Goal: Task Accomplishment & Management: Manage account settings

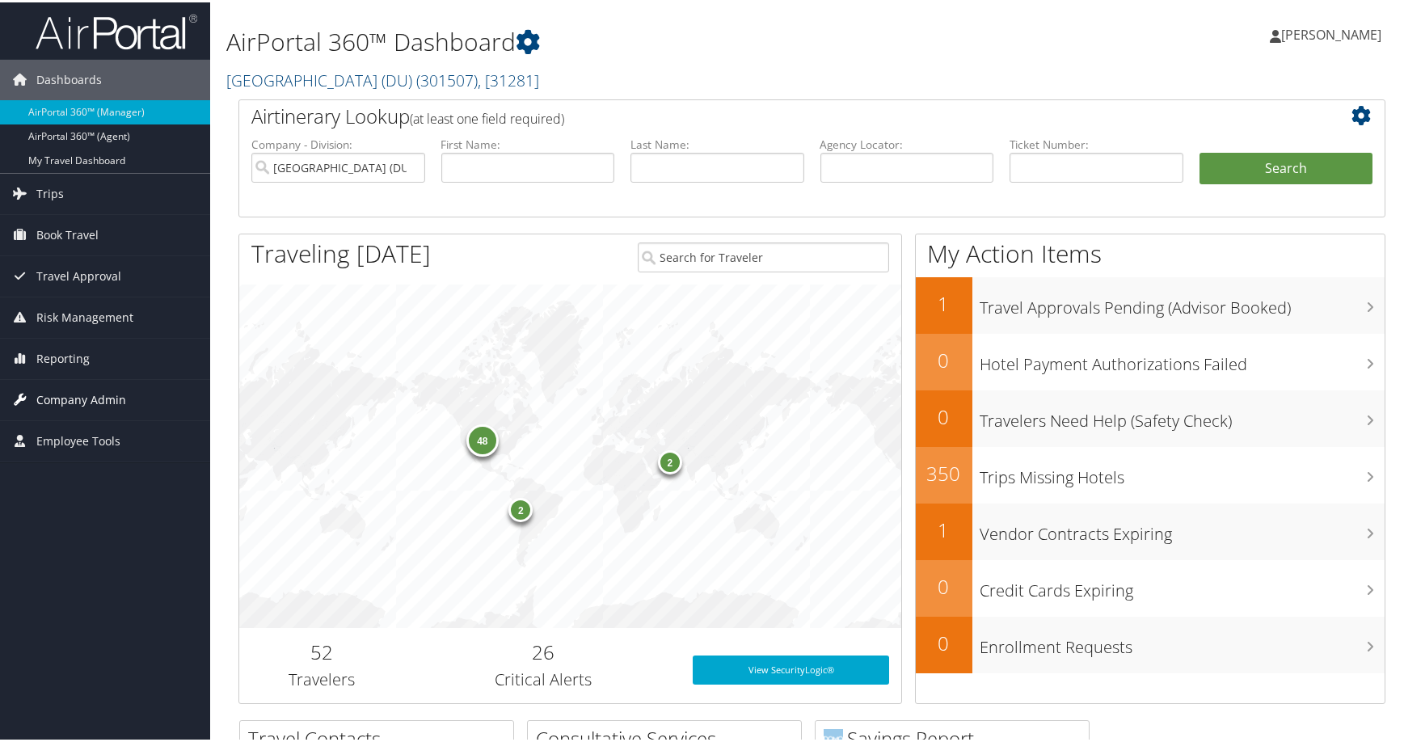
click at [129, 400] on link "Company Admin" at bounding box center [105, 397] width 210 height 40
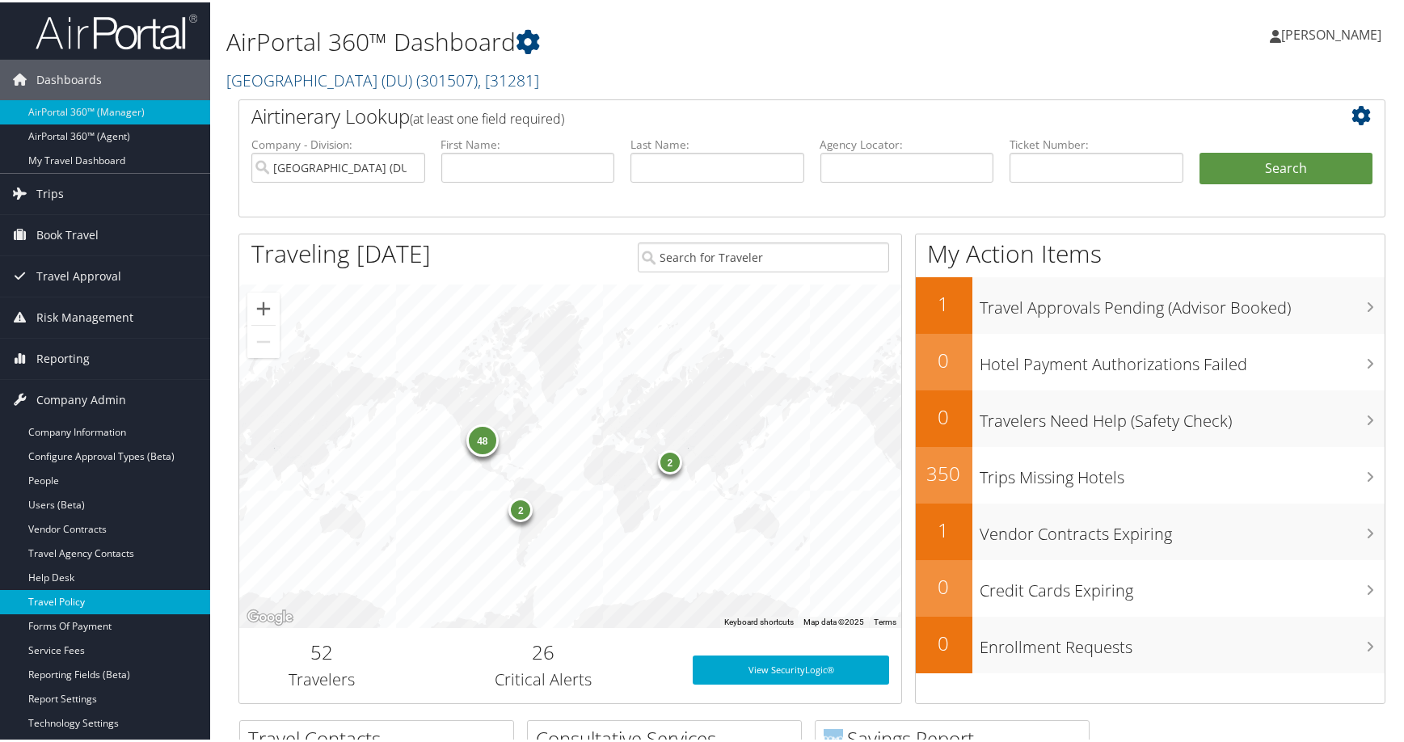
click at [74, 597] on link "Travel Policy" at bounding box center [105, 600] width 210 height 24
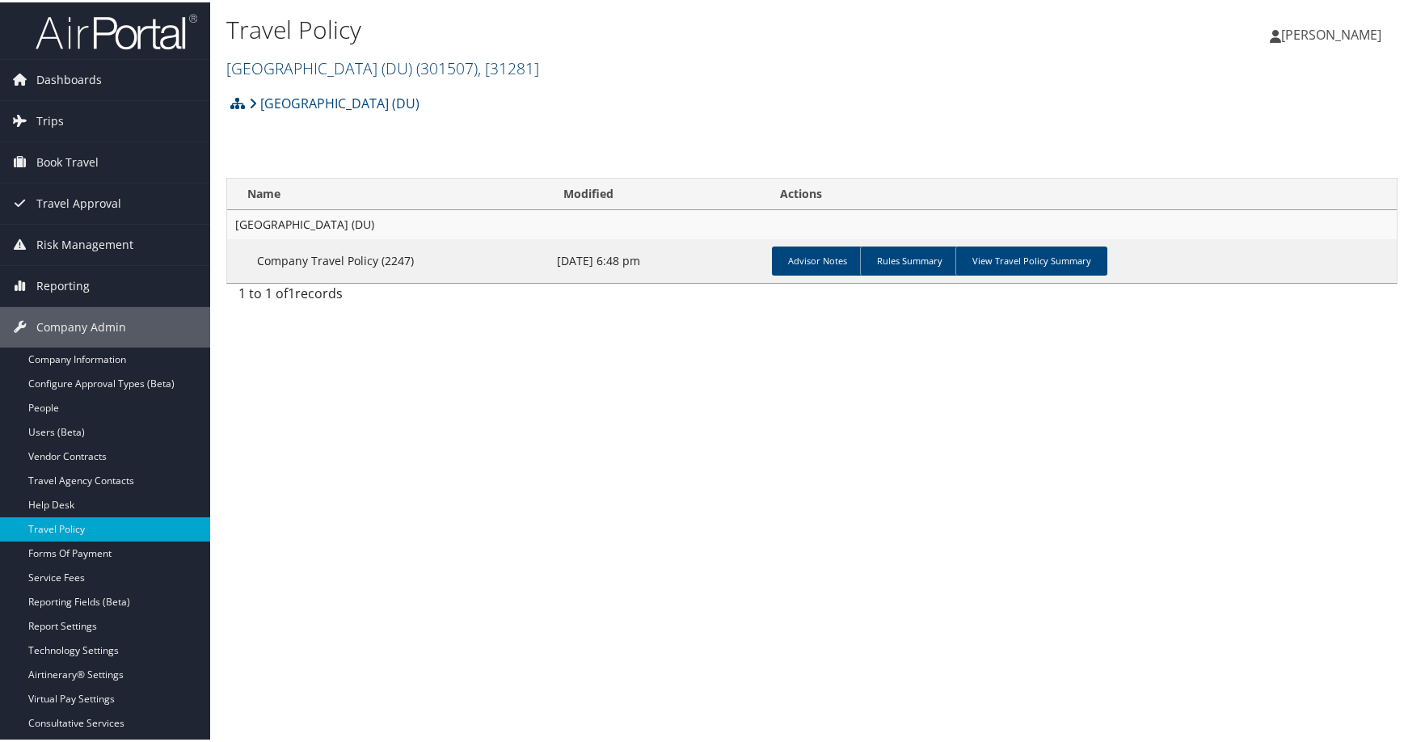
click at [539, 77] on span ", [ 31281 ]" at bounding box center [508, 66] width 61 height 22
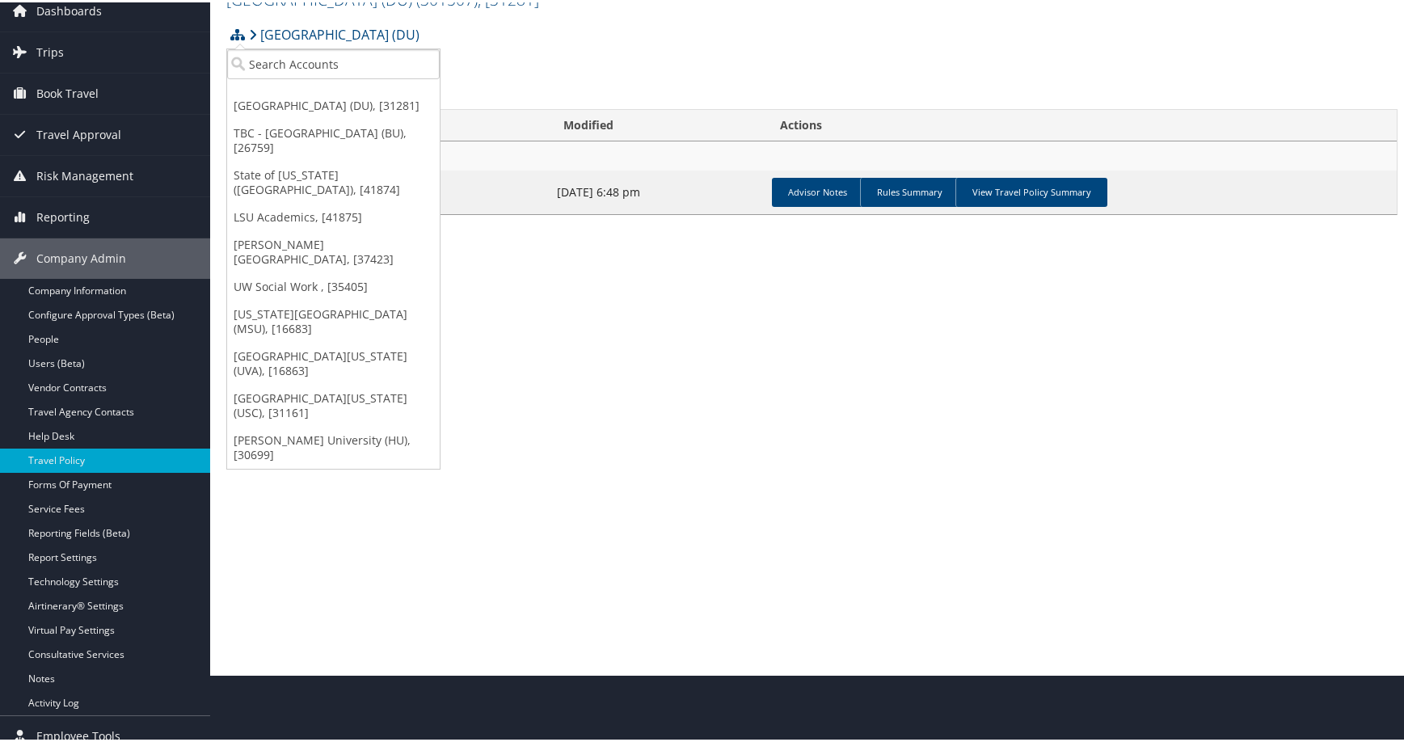
click at [326, 466] on link "[PERSON_NAME] University (HU), [30699]" at bounding box center [333, 445] width 213 height 42
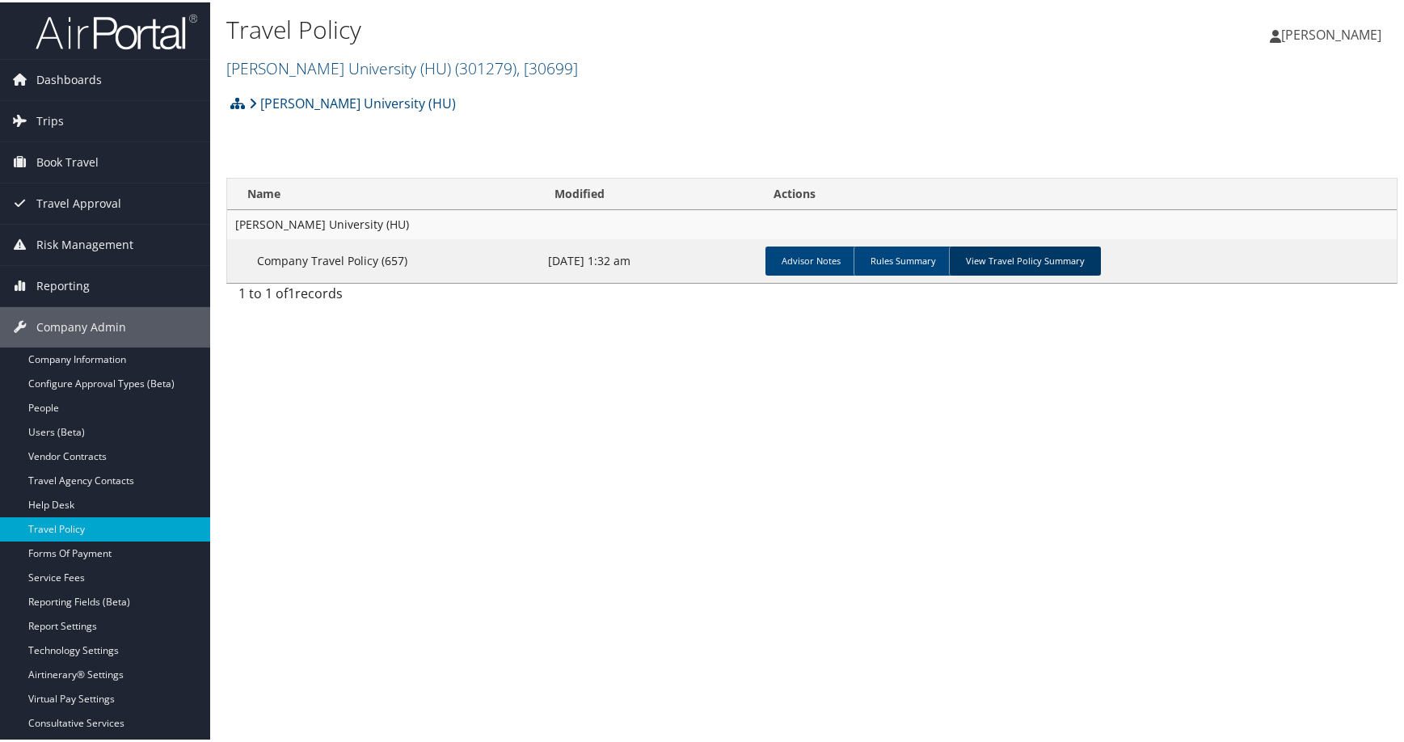
click at [1101, 273] on link "View Travel Policy Summary" at bounding box center [1025, 258] width 152 height 29
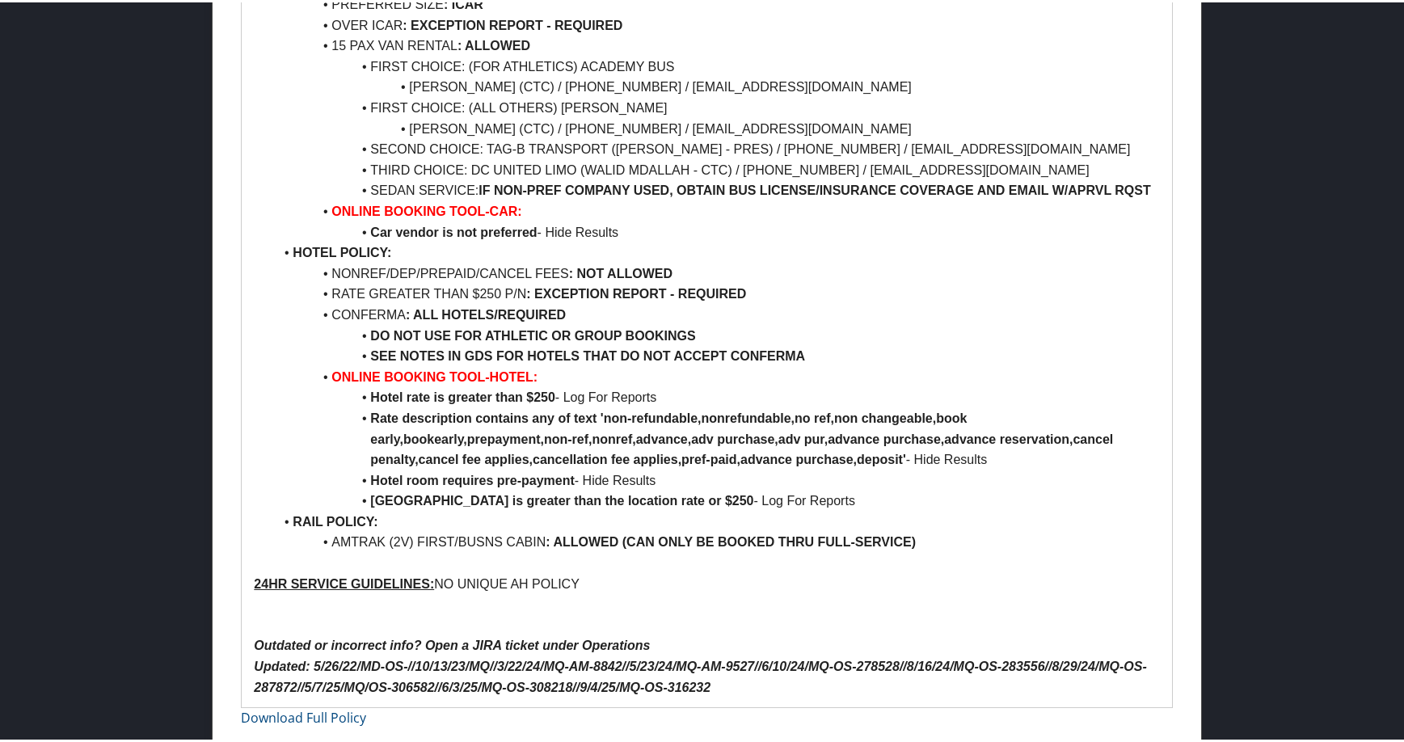
scroll to position [1859, 0]
drag, startPoint x: 765, startPoint y: 251, endPoint x: 381, endPoint y: 256, distance: 383.9
click at [612, 179] on li "THIRD CHOICE: DC UNITED LIMO (WALID MDALLAH - CTC) / 202-498-4931 / INFO@DCUNIT…" at bounding box center [716, 168] width 886 height 21
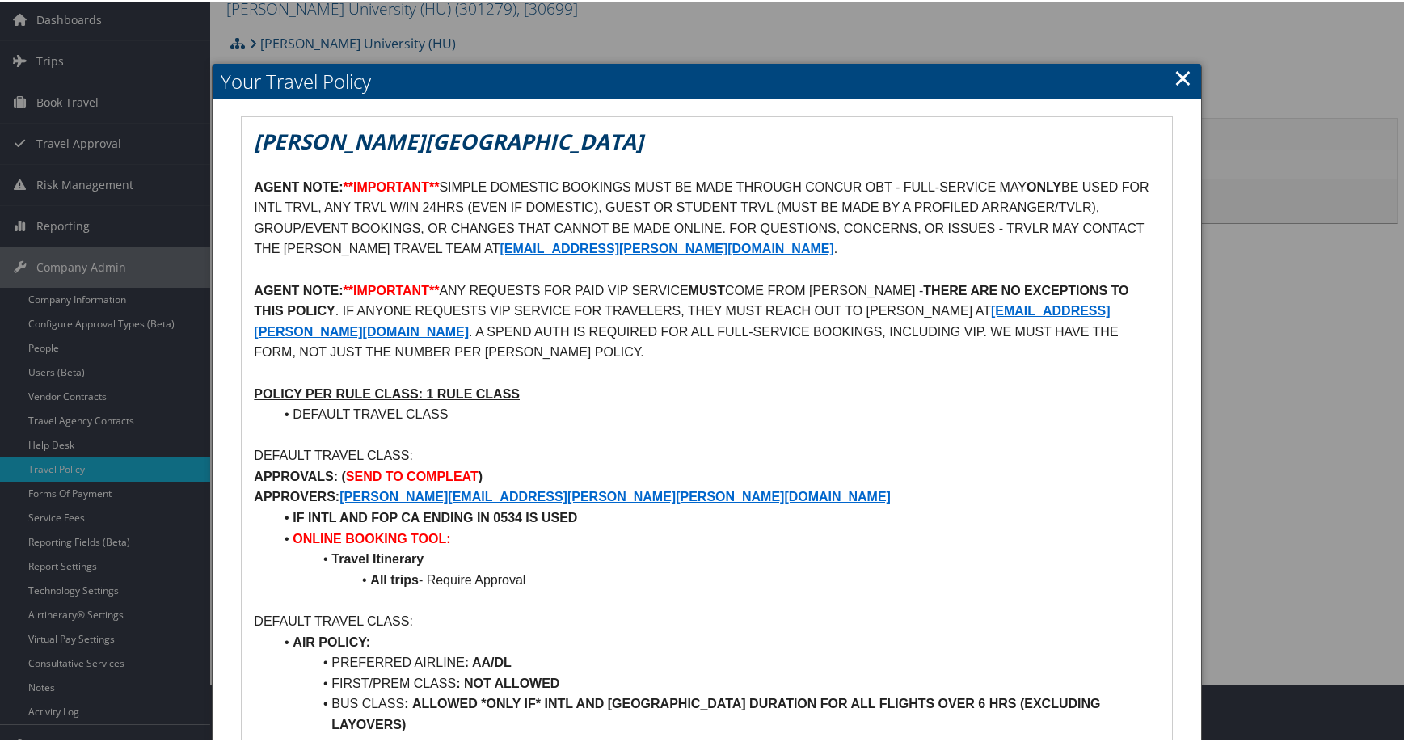
scroll to position [0, 0]
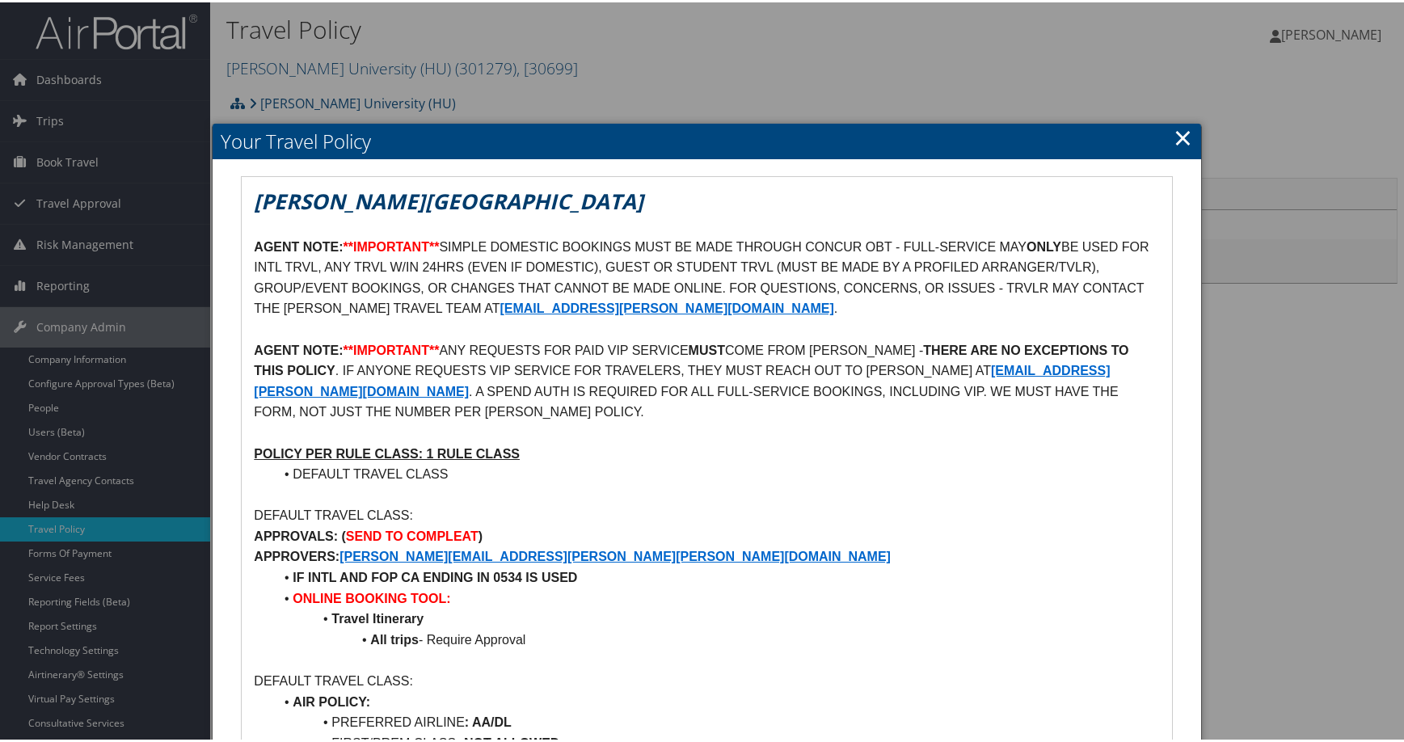
click at [1174, 138] on link "×" at bounding box center [1183, 135] width 19 height 32
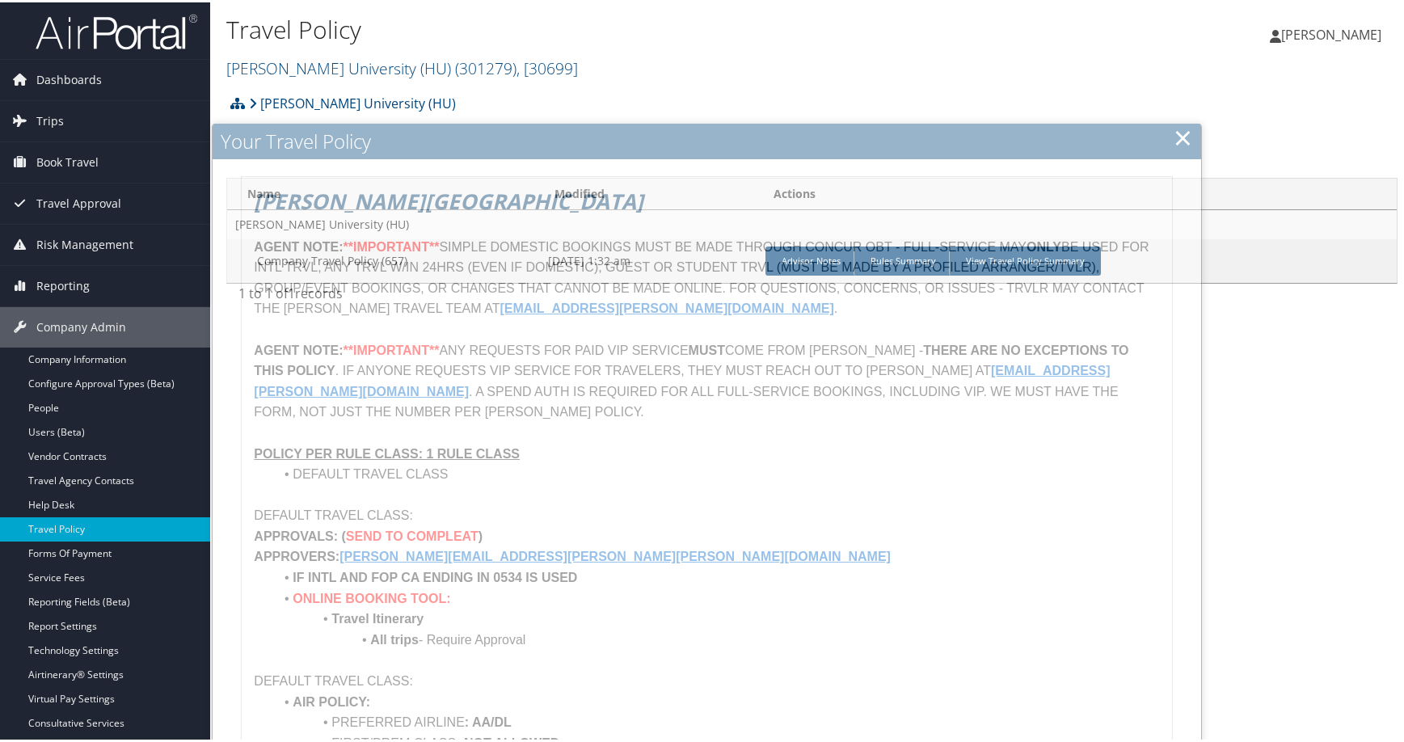
click at [1026, 84] on div "Travel Policy Howard University (HU) ( 301279 ) , [ 30699 ] Howard University (…" at bounding box center [811, 42] width 1203 height 85
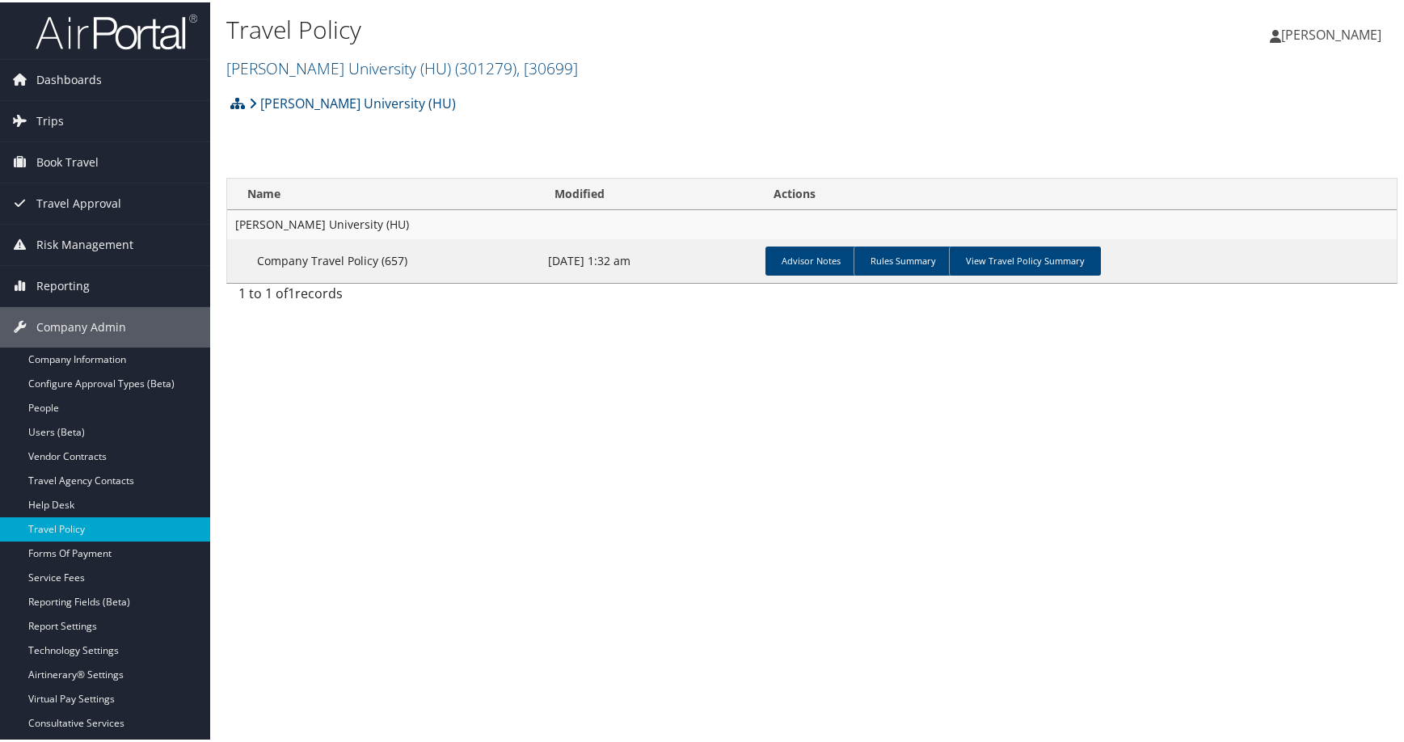
click at [855, 74] on h2 "Howard University (HU) ( 301279 ) , [ 30699 ]" at bounding box center [616, 64] width 781 height 27
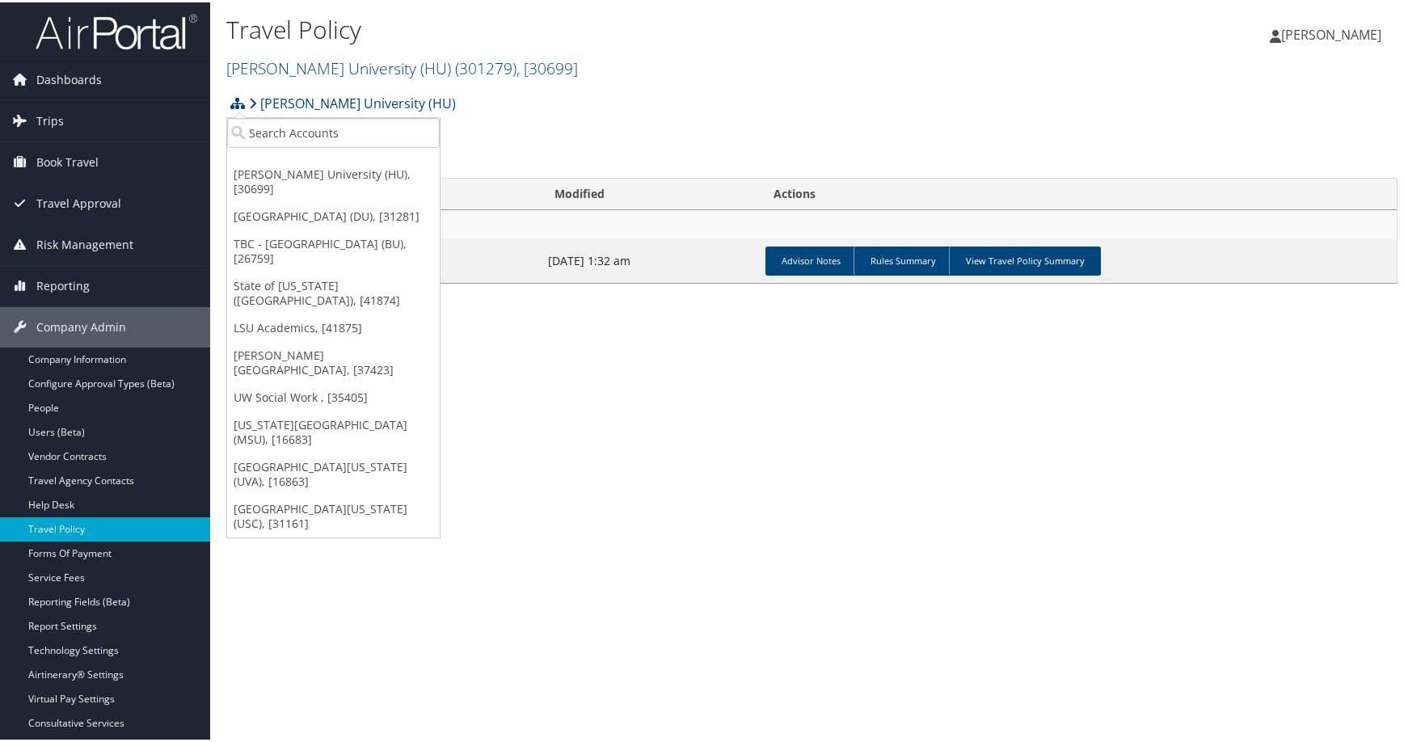
scroll to position [69, 0]
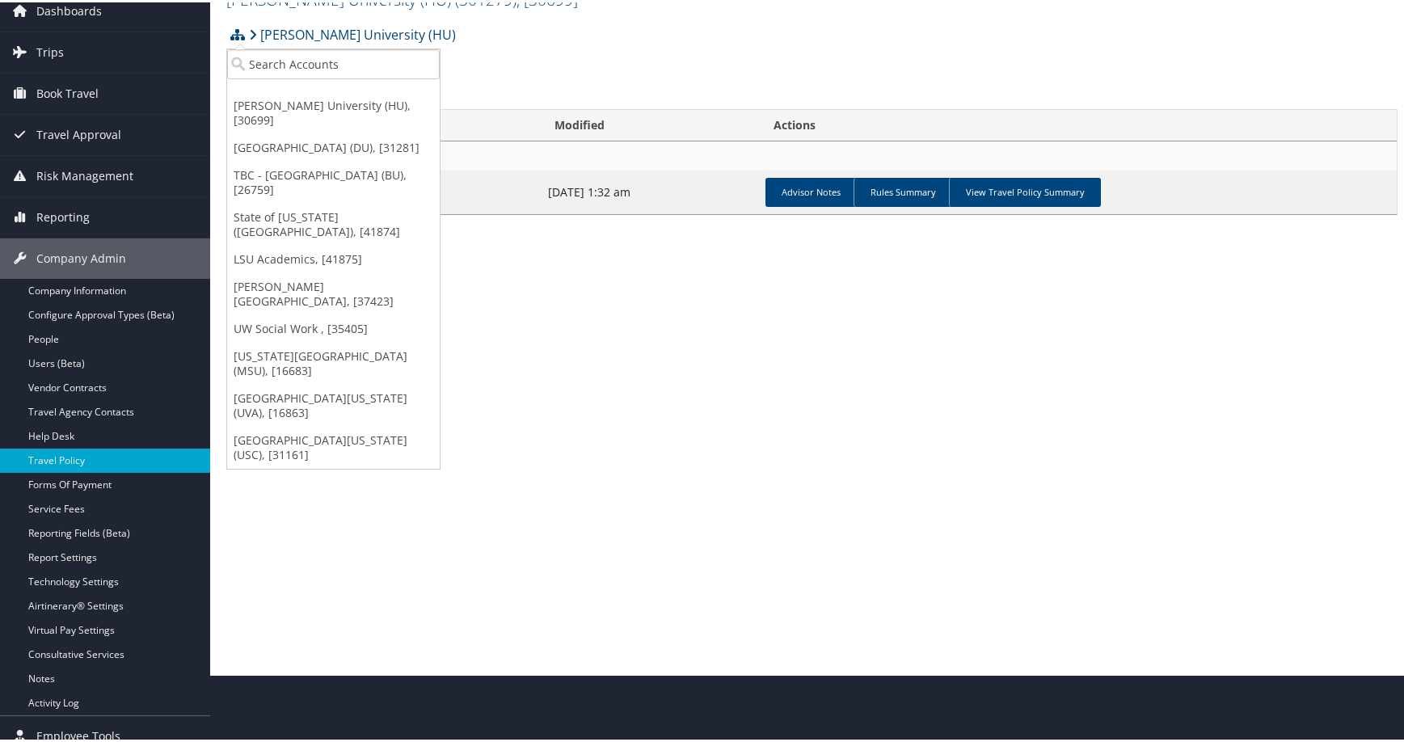
click at [356, 424] on link "[GEOGRAPHIC_DATA][US_STATE] (UVA), [16863]" at bounding box center [333, 403] width 213 height 42
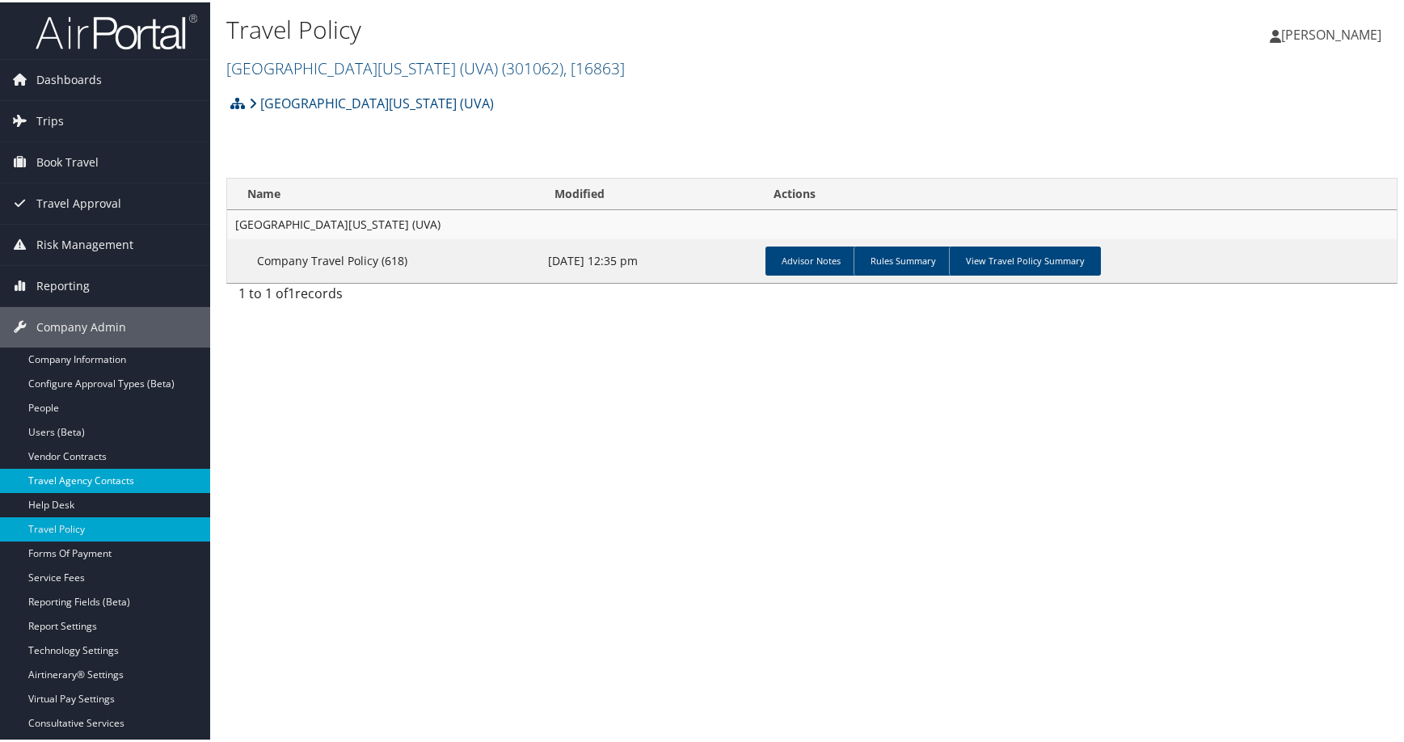
click at [138, 478] on link "Travel Agency Contacts" at bounding box center [105, 478] width 210 height 24
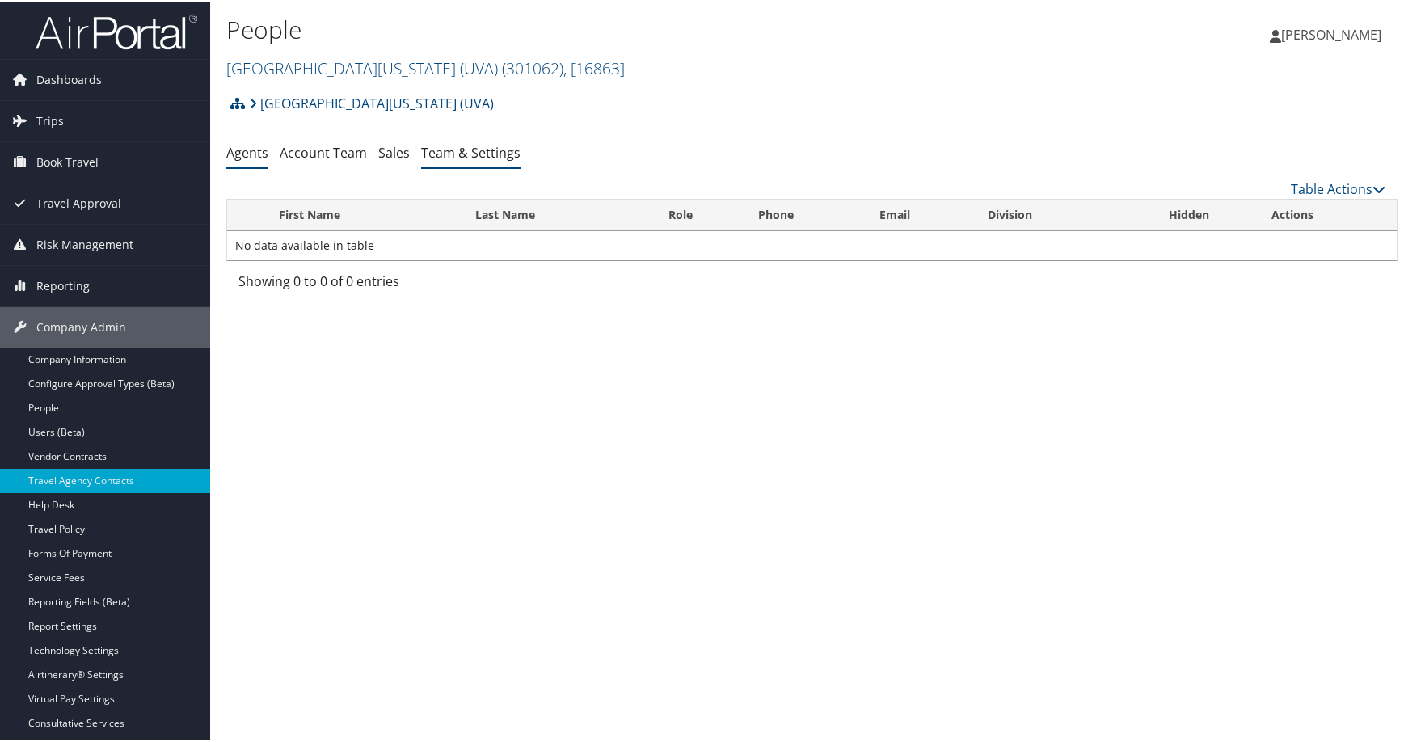
click at [520, 159] on link "Team & Settings" at bounding box center [470, 150] width 99 height 18
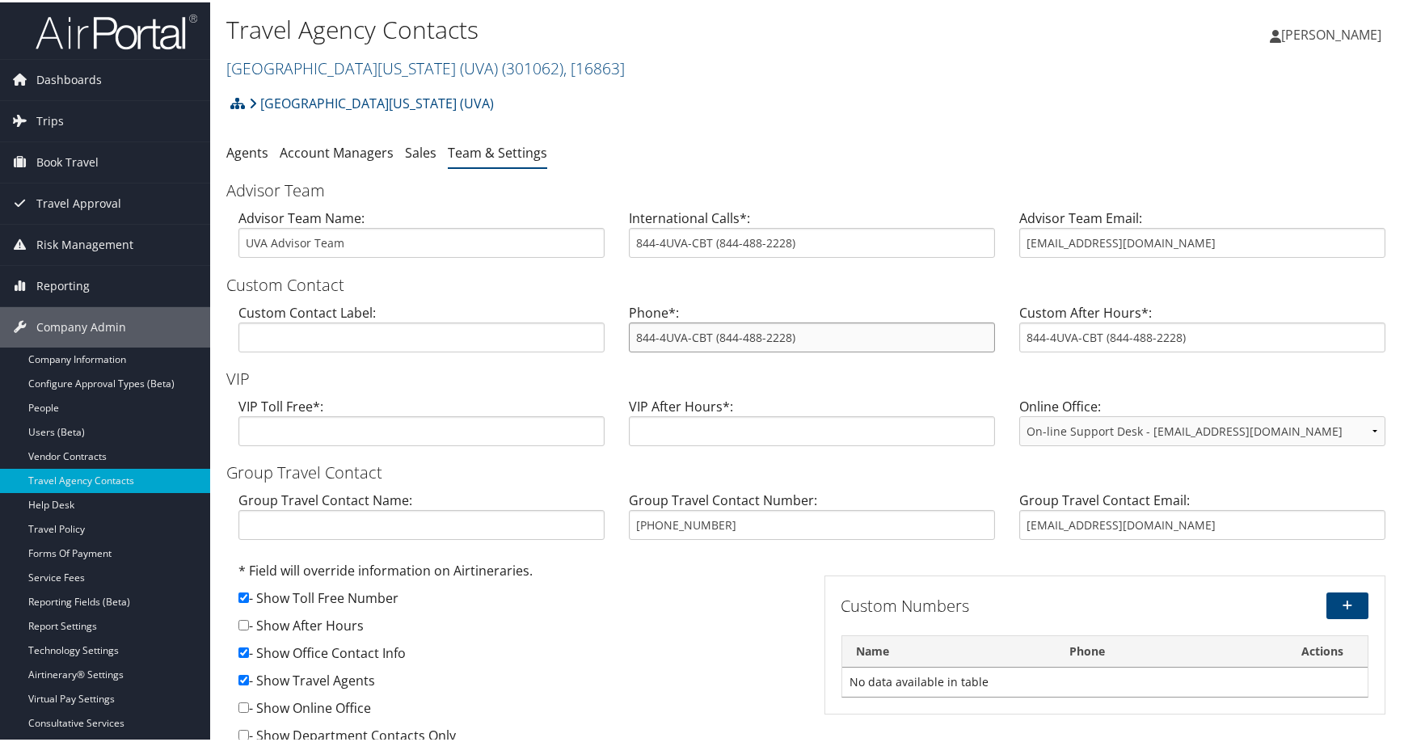
drag, startPoint x: 870, startPoint y: 455, endPoint x: 769, endPoint y: 454, distance: 101.0
click at [769, 350] on input "844-4UVA-CBT (844-488-2228)" at bounding box center [812, 335] width 366 height 30
click at [1224, 255] on input "[EMAIL_ADDRESS][DOMAIN_NAME]" at bounding box center [1202, 240] width 366 height 30
drag, startPoint x: 1220, startPoint y: 322, endPoint x: 993, endPoint y: 317, distance: 227.2
click at [993, 268] on div "Advisor Team Name: UVA Advisor Team International Calls*: 844-4UVA-CBT (844-488…" at bounding box center [811, 237] width 1171 height 62
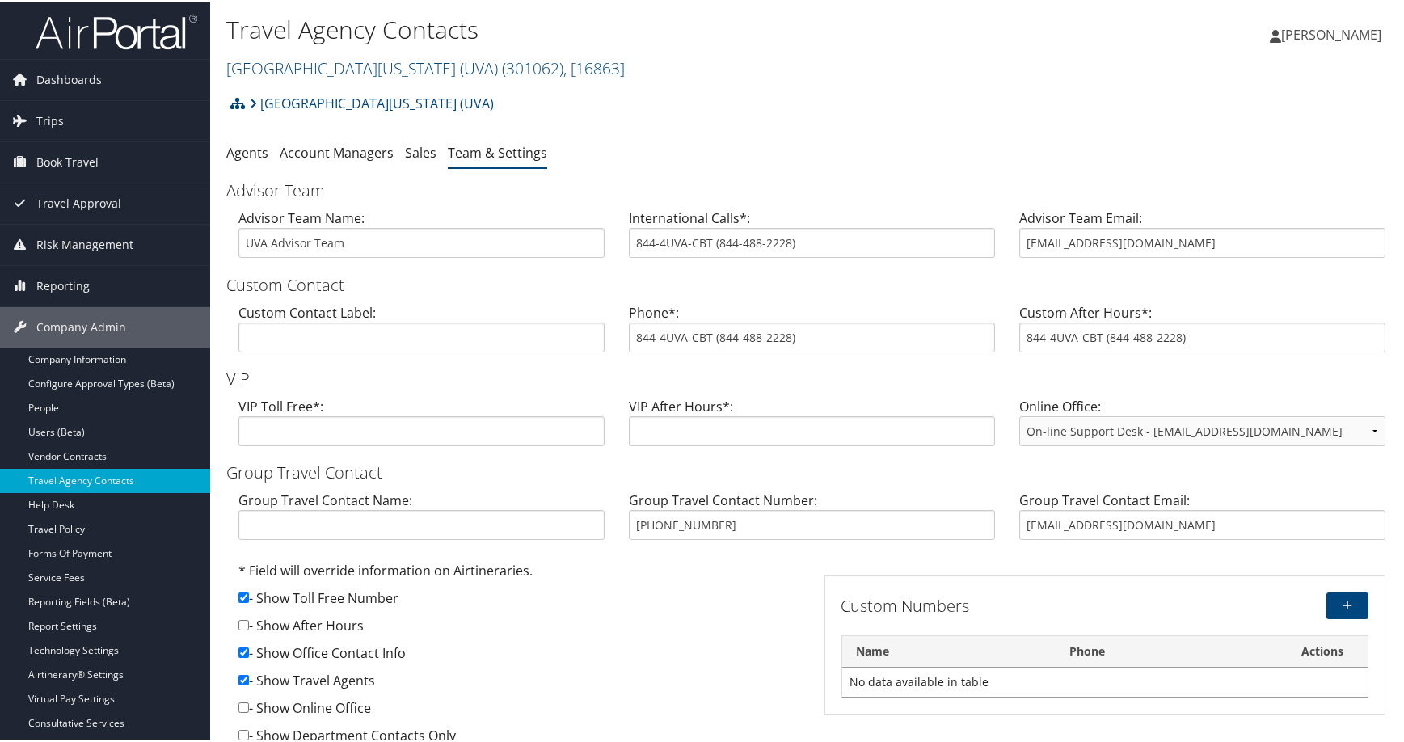
click at [968, 129] on div "University of Virginia (UVA) Account Structure University of Virginia (UVA) (30…" at bounding box center [811, 107] width 1171 height 44
